Goal: Check status: Check status

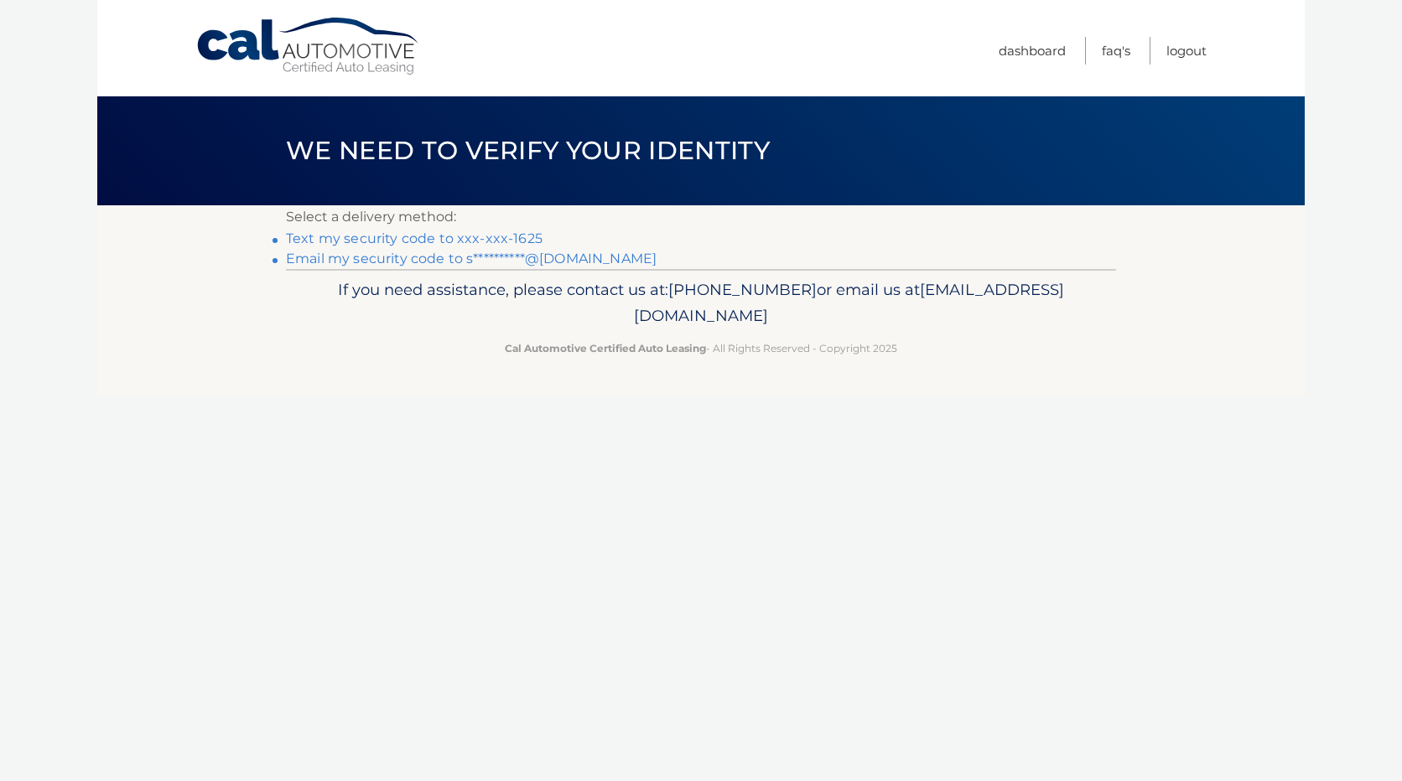
click at [517, 241] on link "Text my security code to xxx-xxx-1625" at bounding box center [414, 239] width 257 height 16
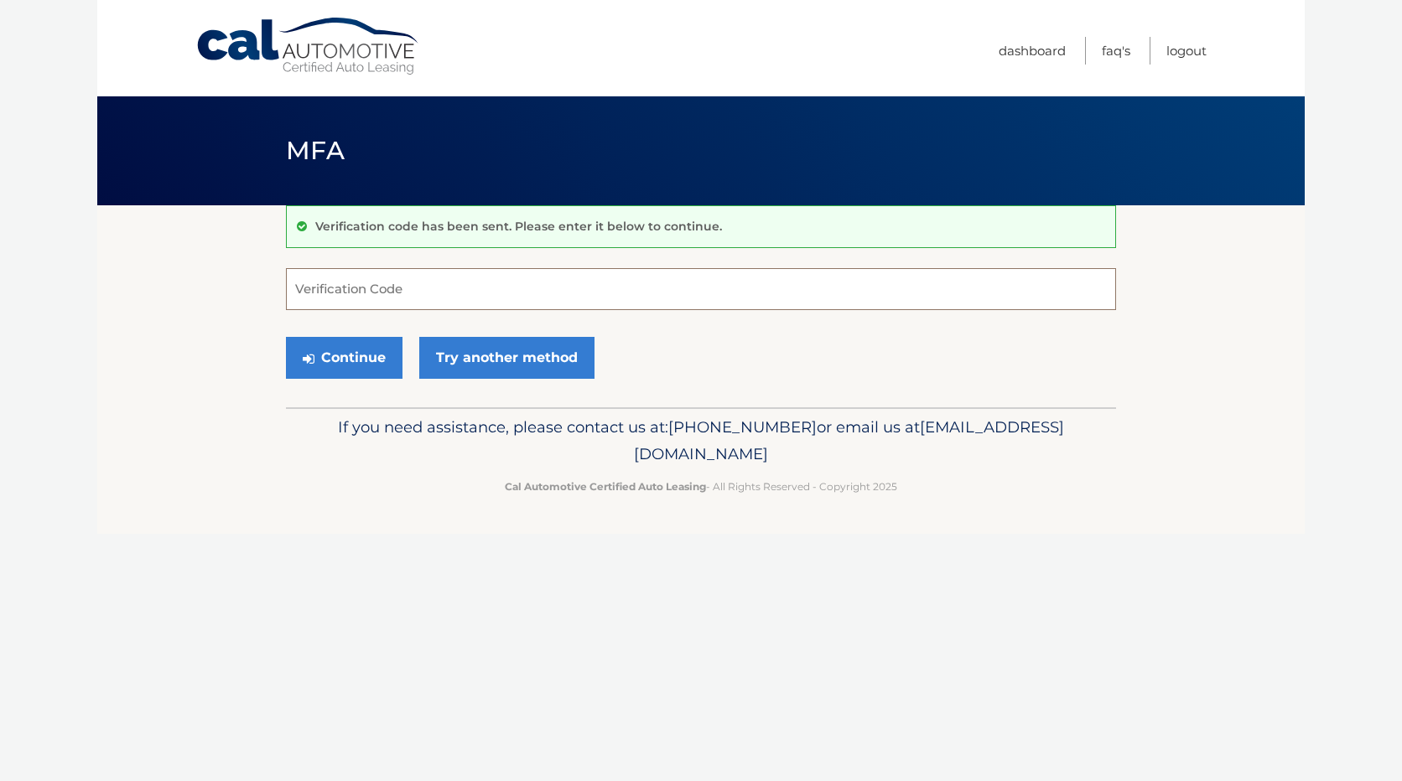
click at [500, 285] on input "Verification Code" at bounding box center [701, 289] width 830 height 42
type input "342965"
click at [376, 352] on button "Continue" at bounding box center [344, 358] width 117 height 42
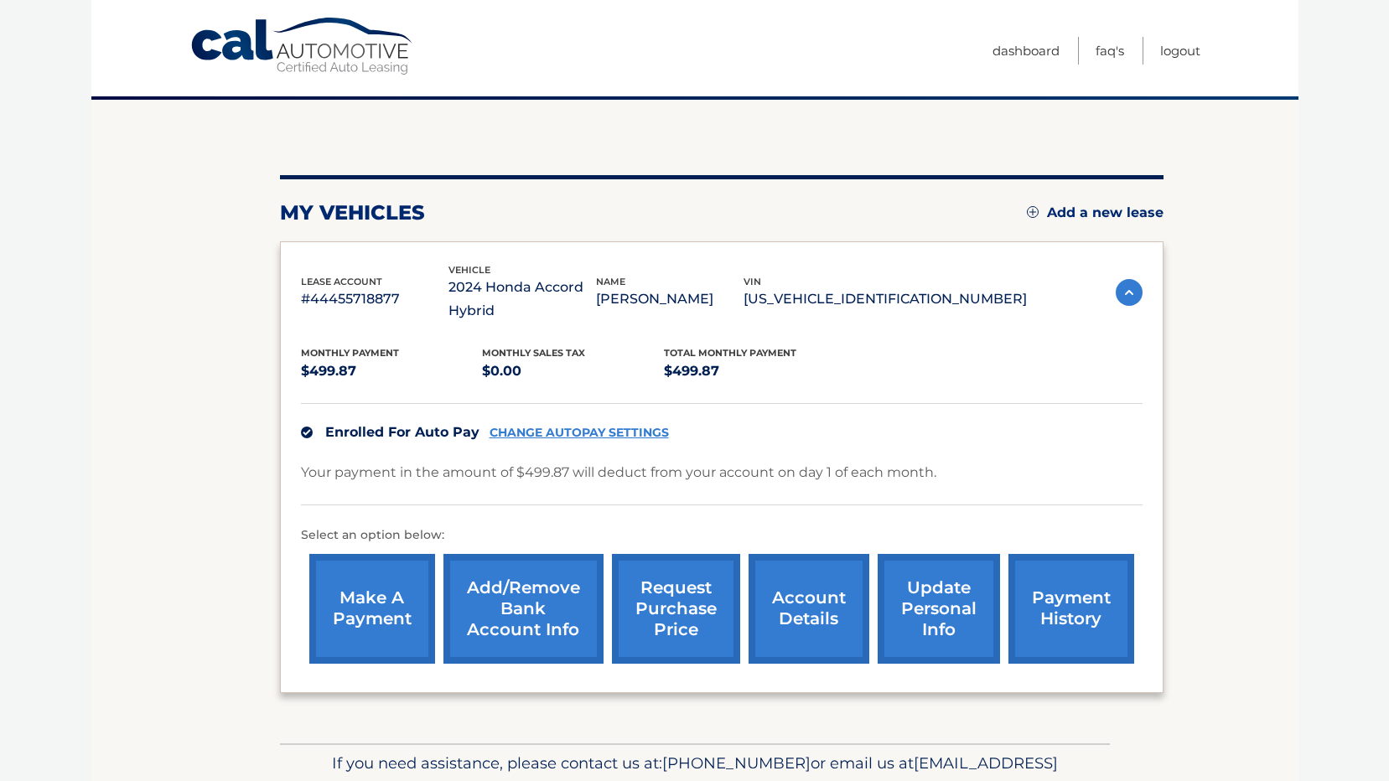
scroll to position [195, 0]
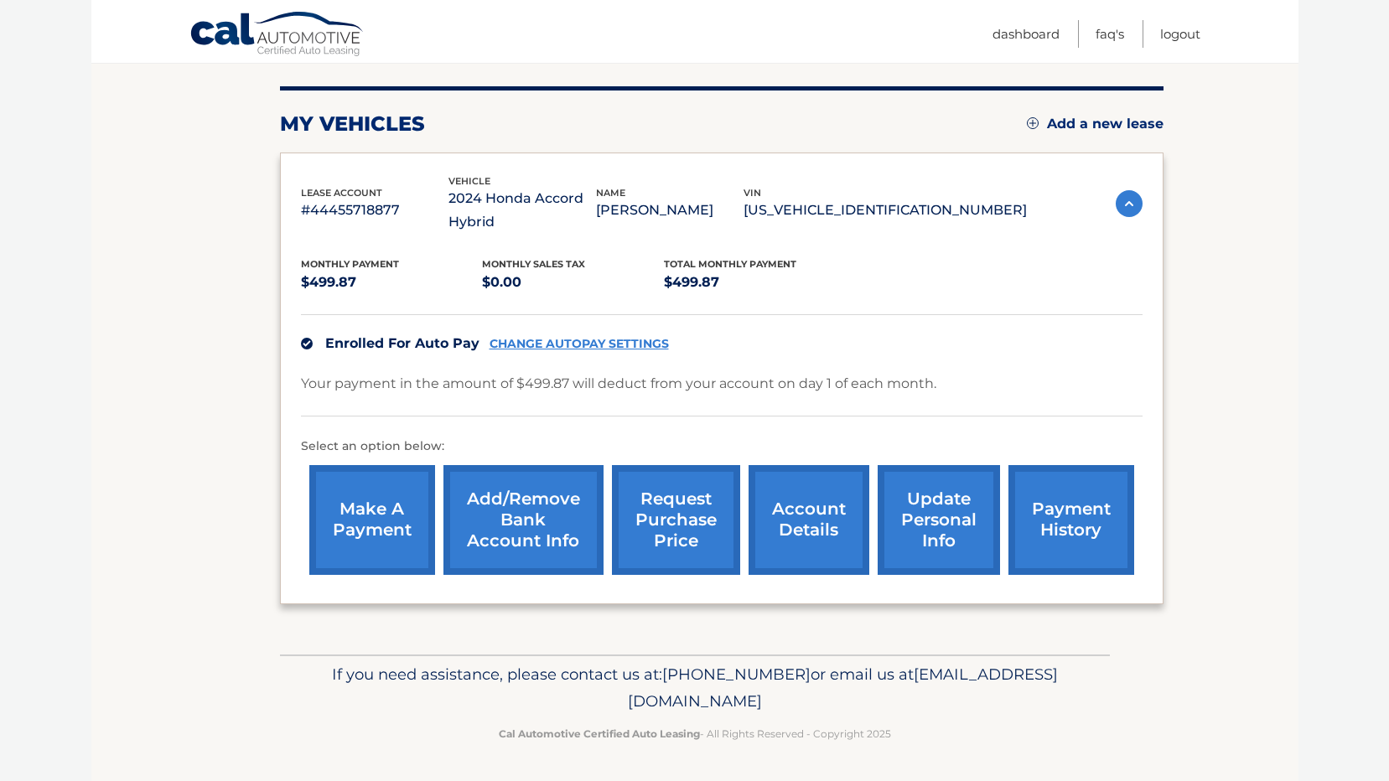
click at [519, 544] on link "Add/Remove bank account info" at bounding box center [524, 520] width 160 height 110
click at [335, 527] on link "make a payment" at bounding box center [372, 520] width 126 height 110
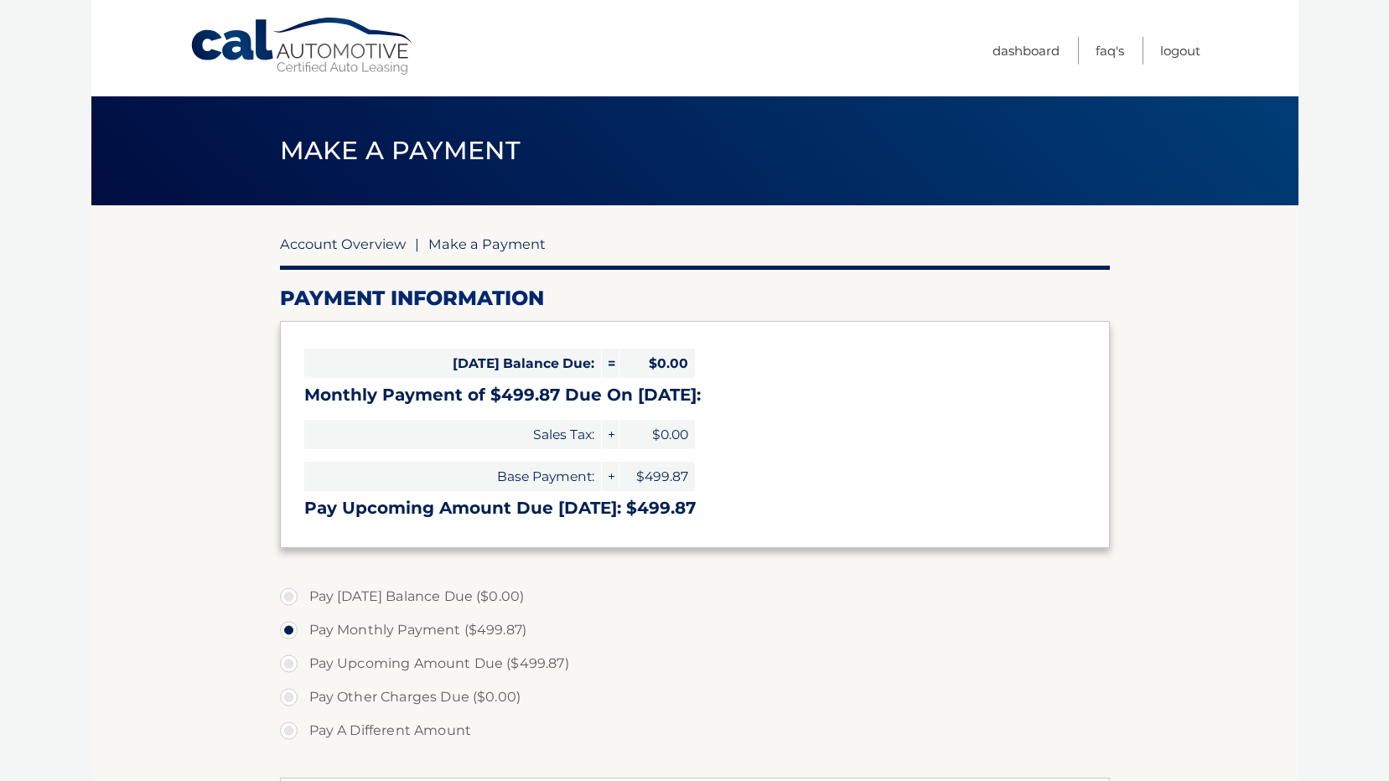
click at [320, 244] on link "Account Overview" at bounding box center [343, 244] width 126 height 17
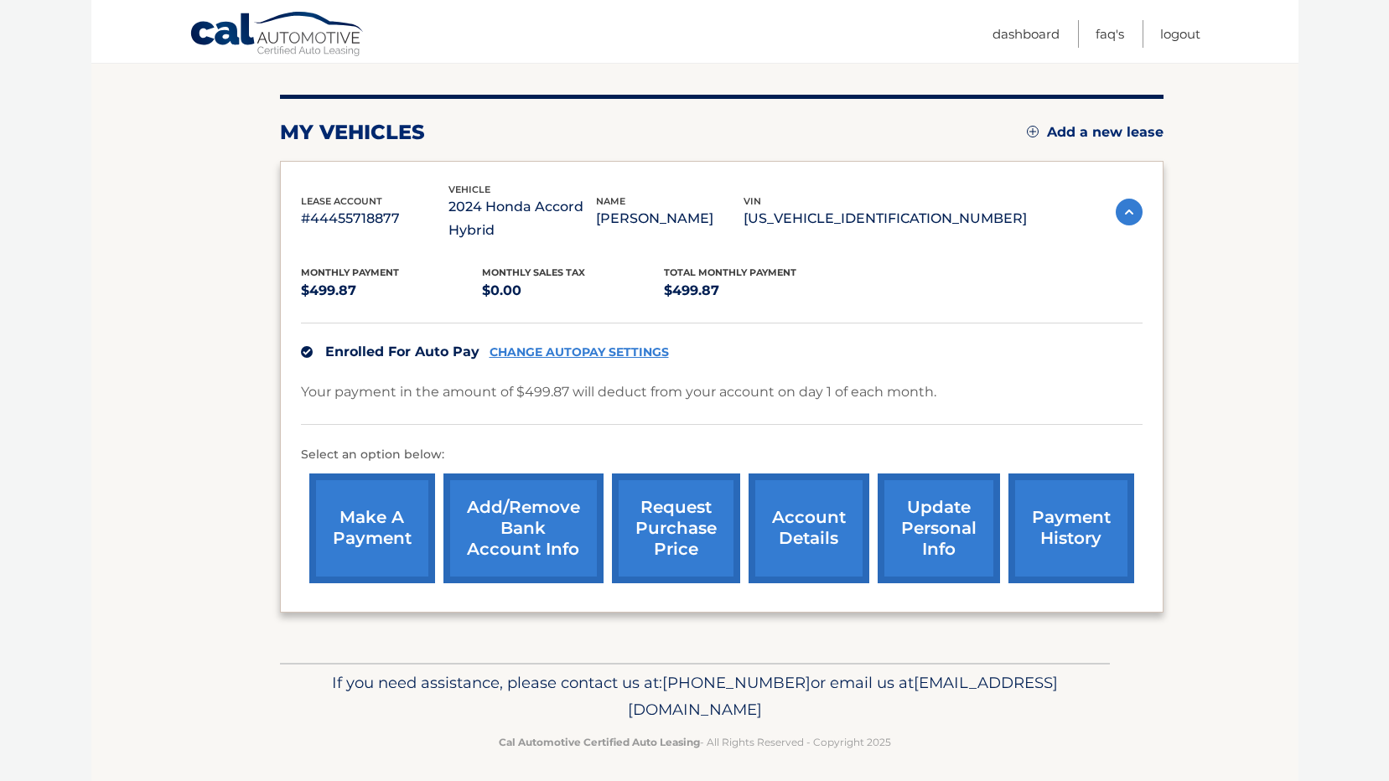
scroll to position [195, 0]
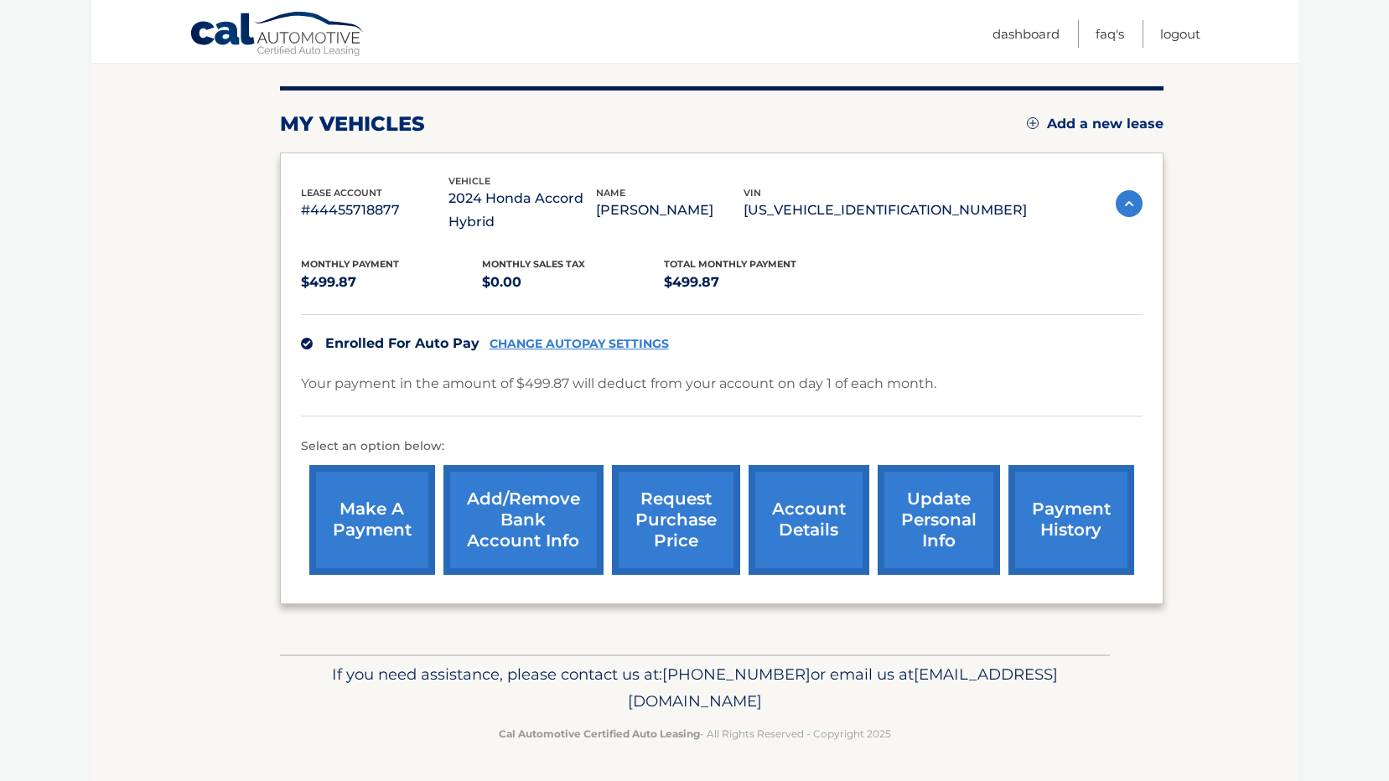
click at [1075, 546] on link "payment history" at bounding box center [1072, 520] width 126 height 110
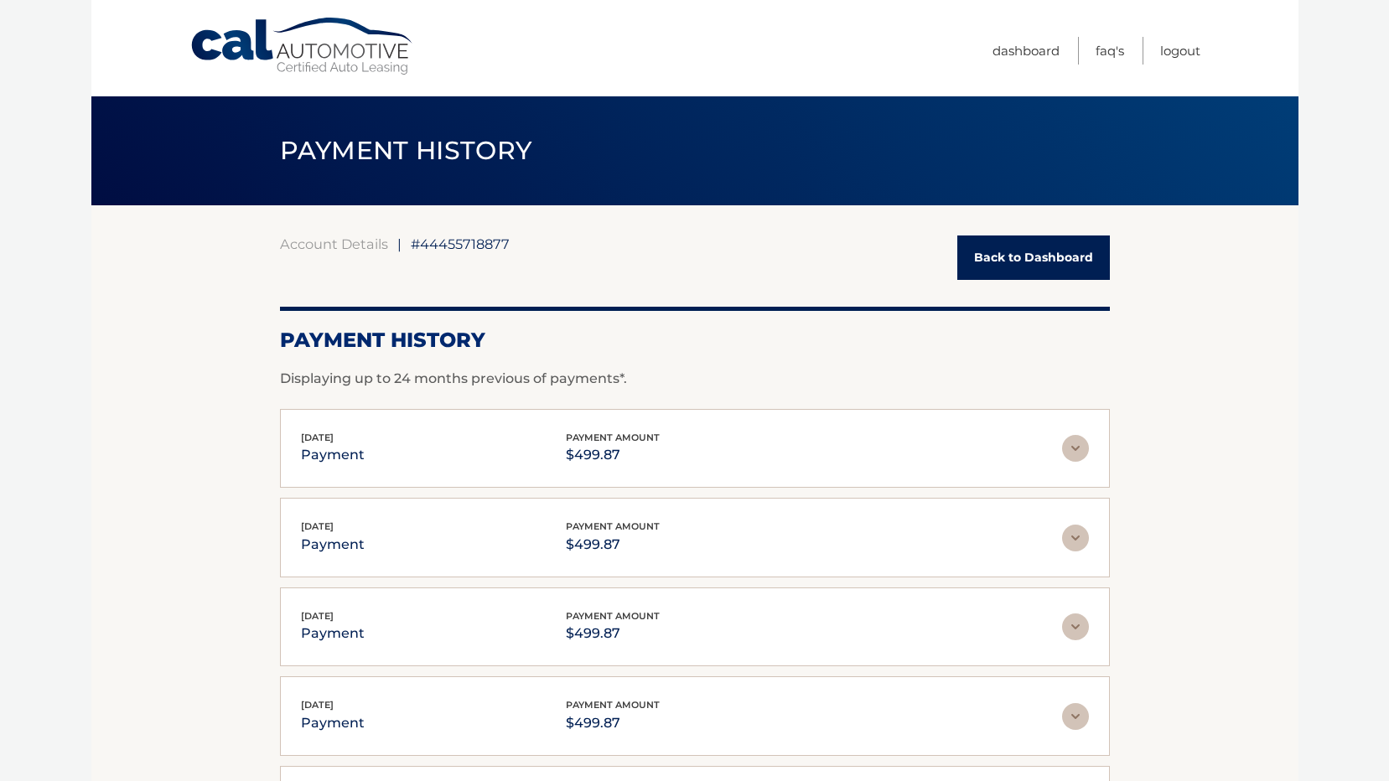
click at [1081, 449] on img at bounding box center [1075, 448] width 27 height 27
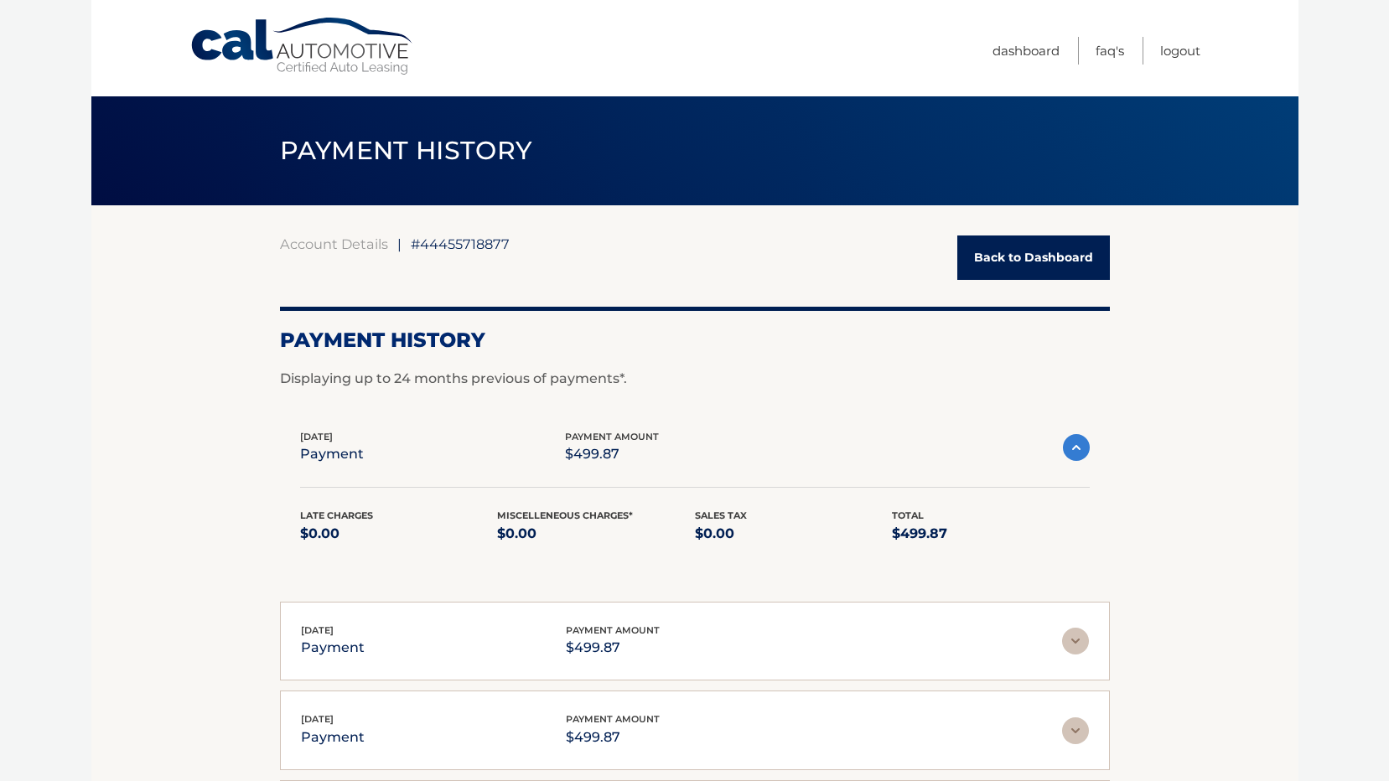
click at [1081, 449] on img at bounding box center [1076, 447] width 27 height 27
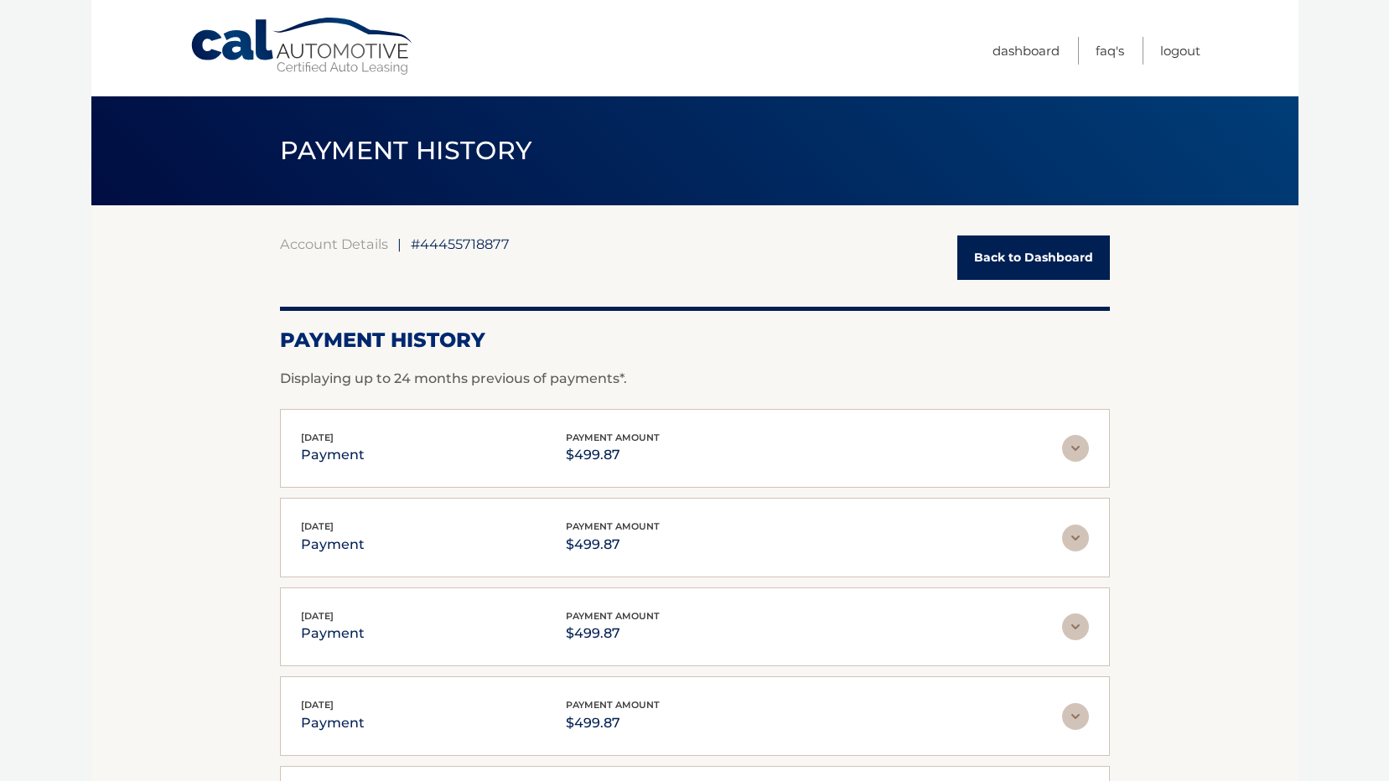
click at [1080, 460] on img at bounding box center [1075, 448] width 27 height 27
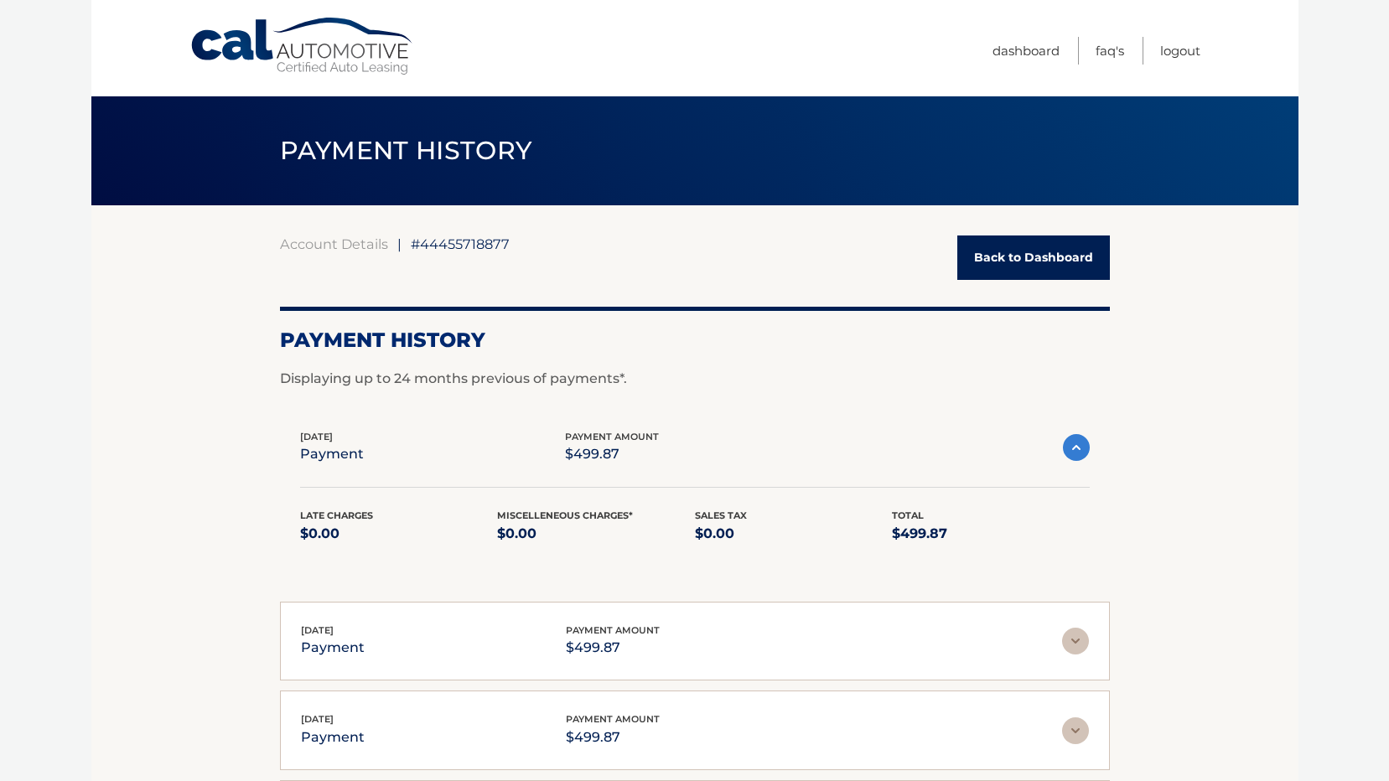
click at [587, 655] on p "$499.87" at bounding box center [613, 647] width 94 height 23
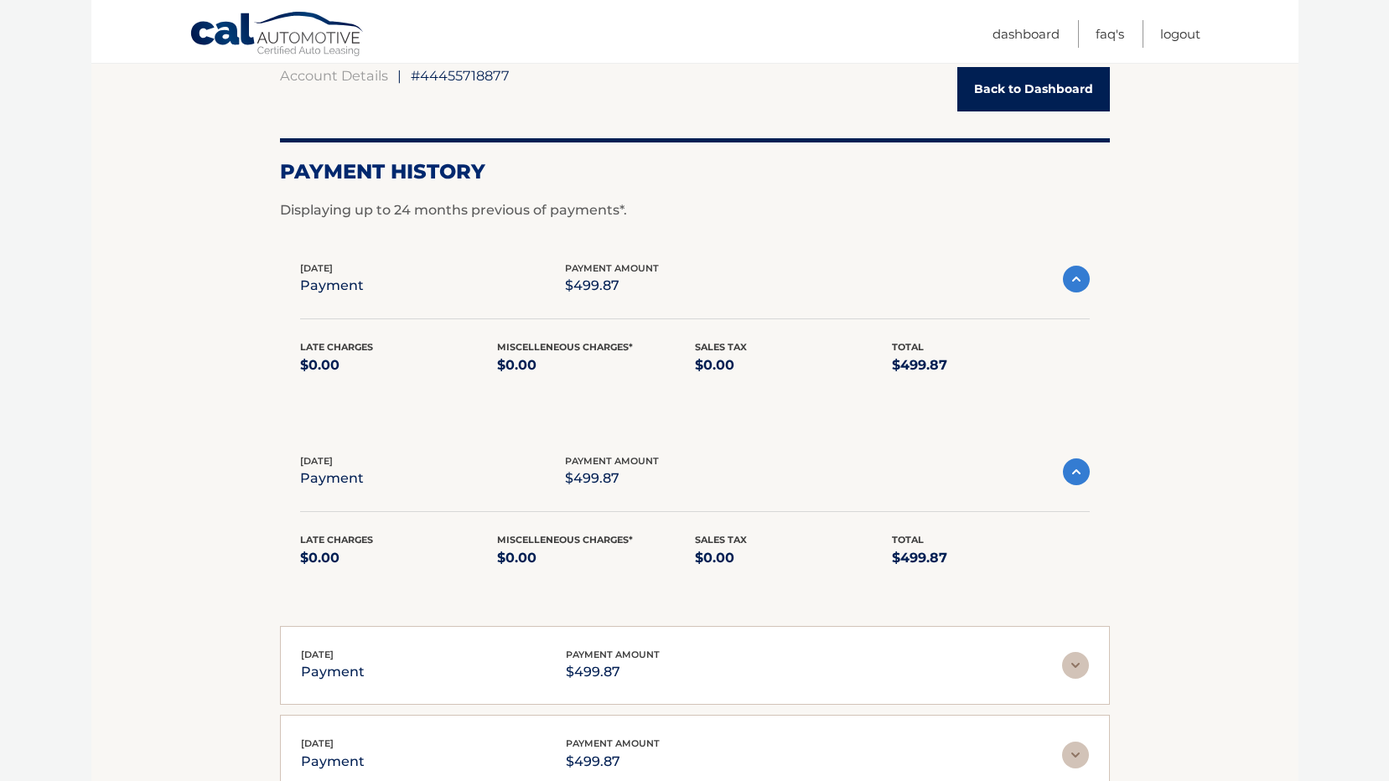
scroll to position [168, 0]
click at [1057, 470] on div "[DATE] payment payment amount $499.87" at bounding box center [681, 473] width 763 height 38
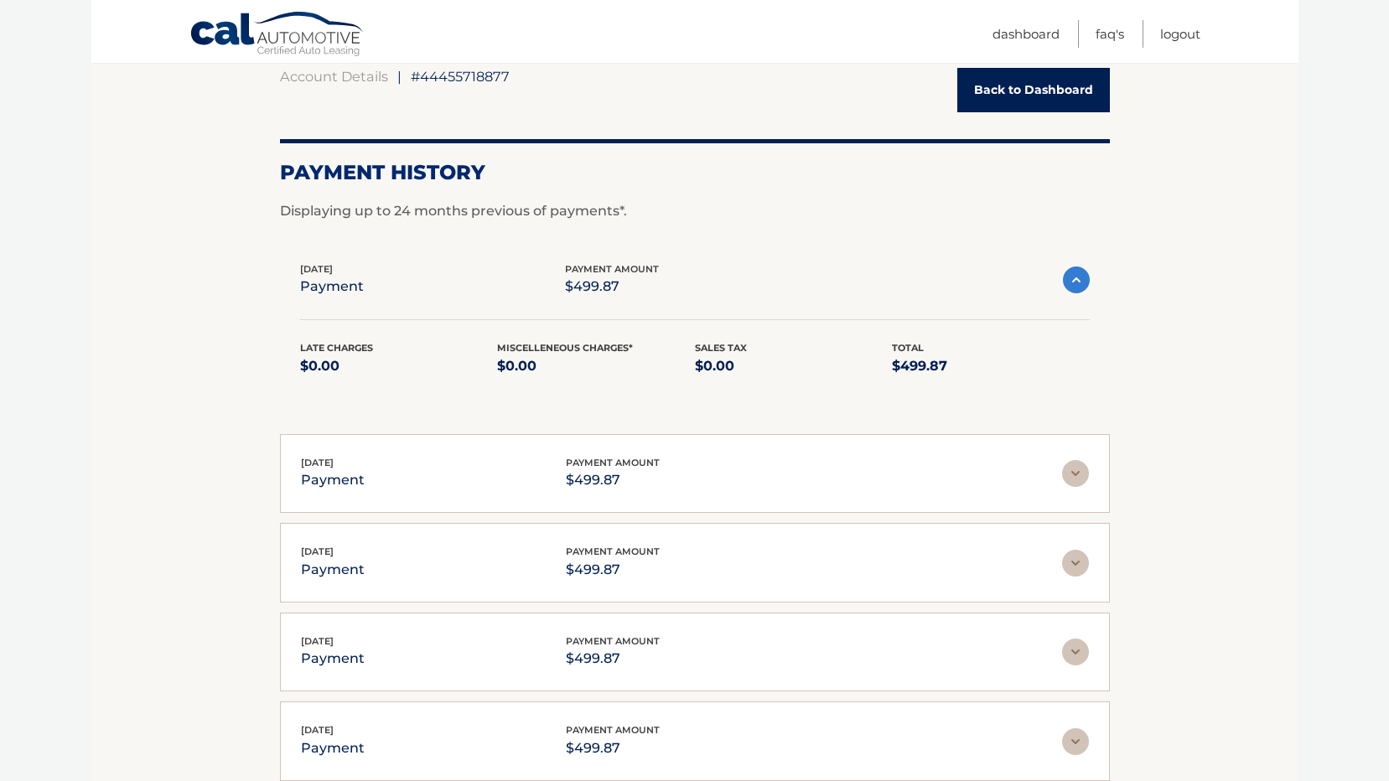
click at [1063, 281] on img at bounding box center [1076, 280] width 27 height 27
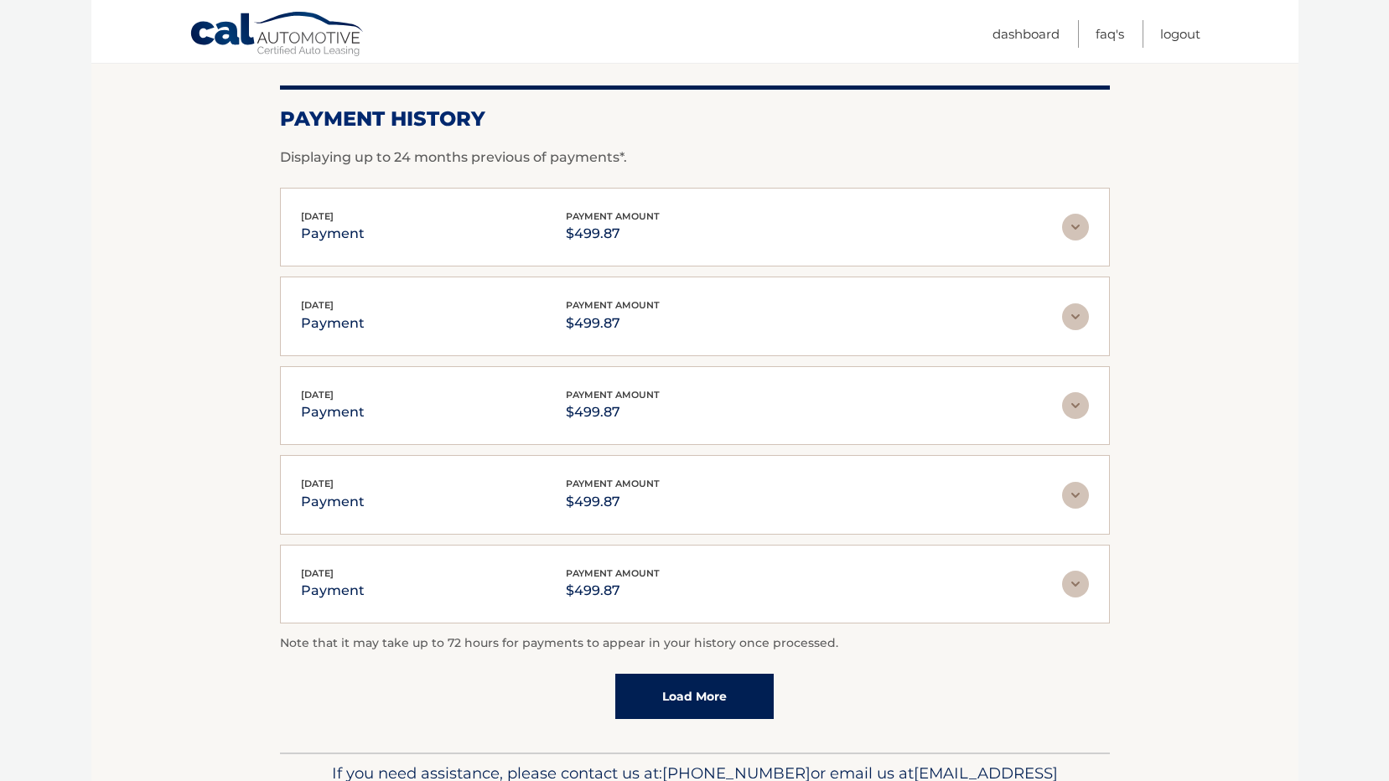
scroll to position [320, 0]
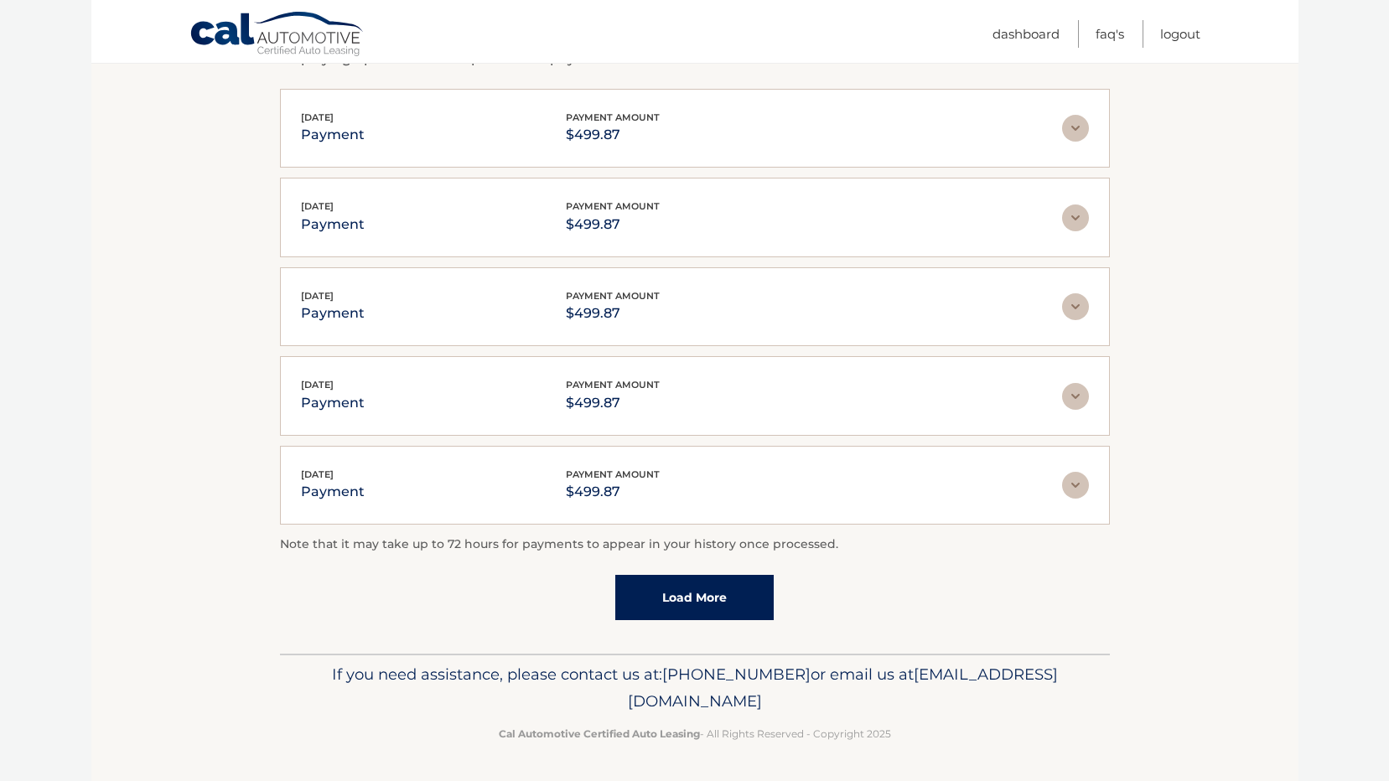
click at [661, 609] on link "Load More" at bounding box center [694, 597] width 158 height 45
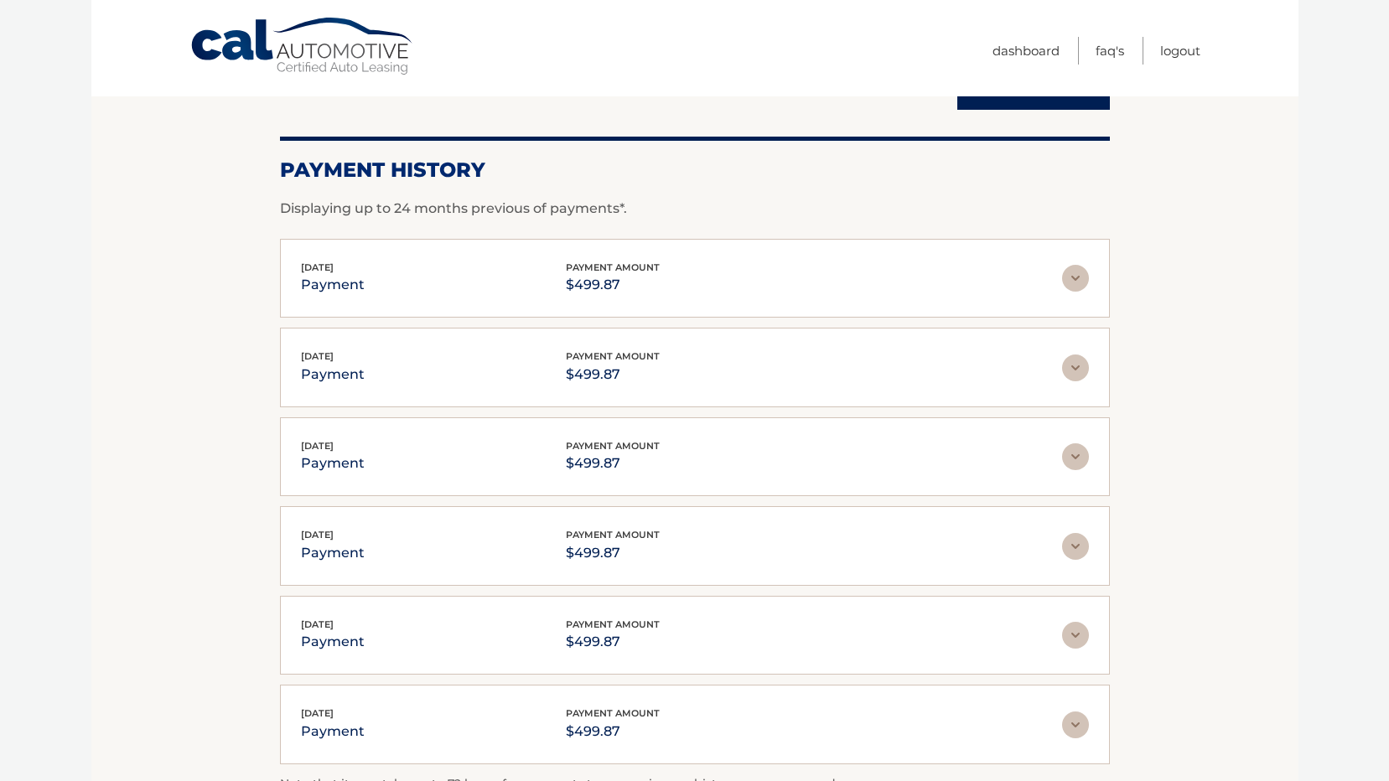
scroll to position [0, 0]
